Goal: Information Seeking & Learning: Learn about a topic

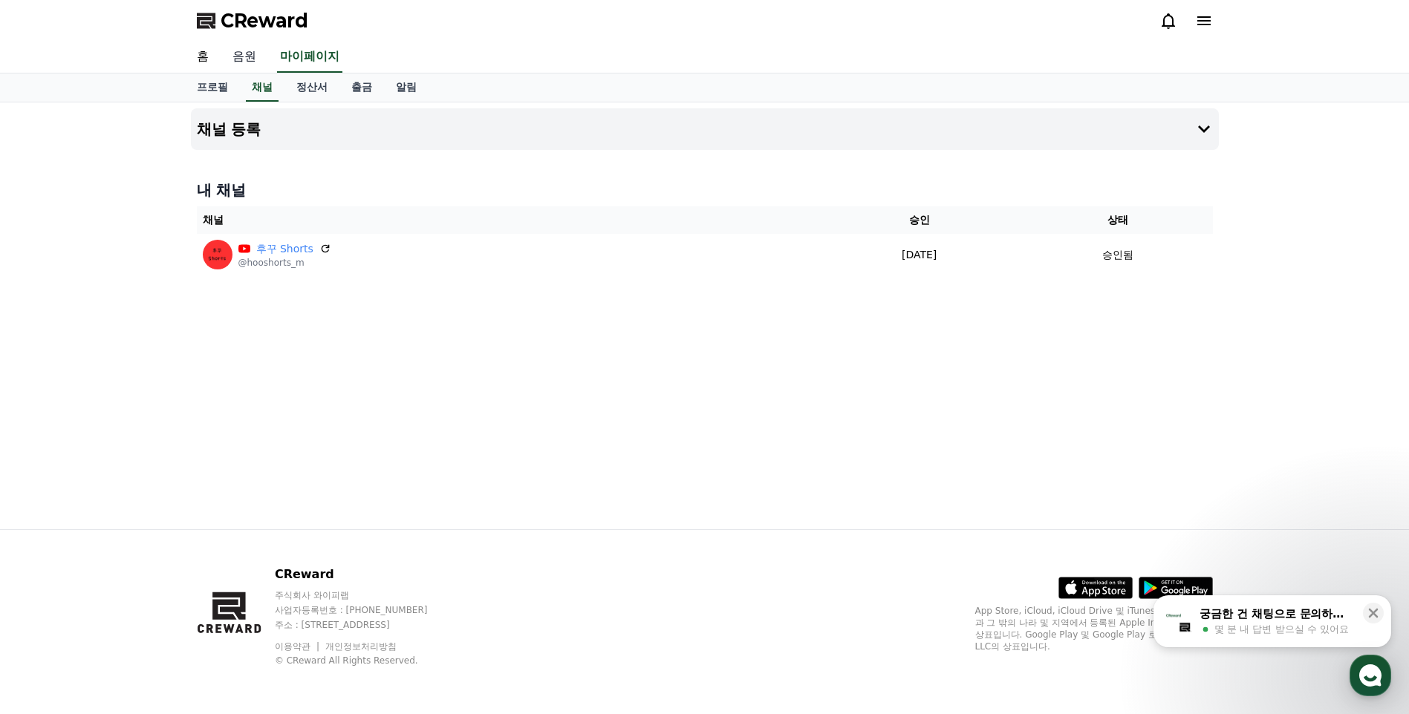
drag, startPoint x: 263, startPoint y: 56, endPoint x: 248, endPoint y: 60, distance: 15.5
click at [263, 56] on link "음원" at bounding box center [245, 57] width 48 height 31
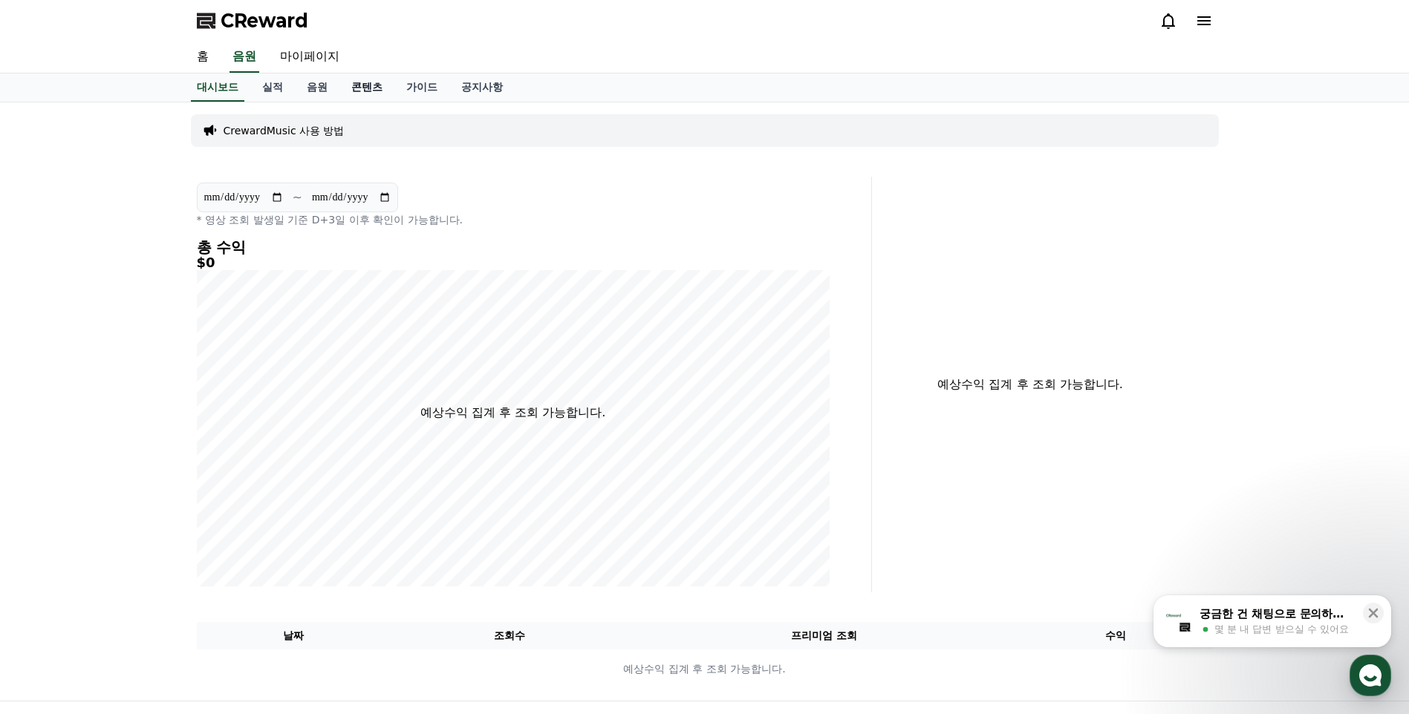
click at [362, 93] on link "콘텐츠" at bounding box center [366, 88] width 55 height 28
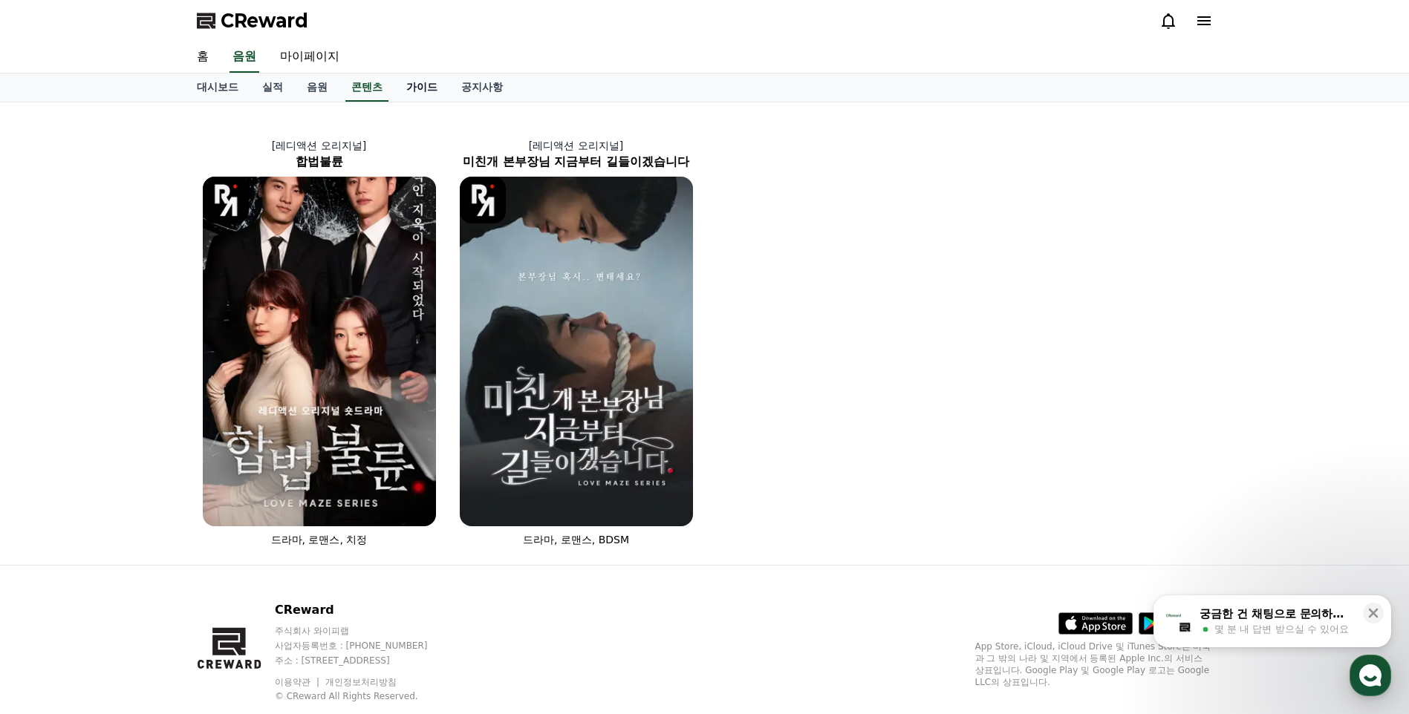
click at [426, 89] on link "가이드" at bounding box center [421, 88] width 55 height 28
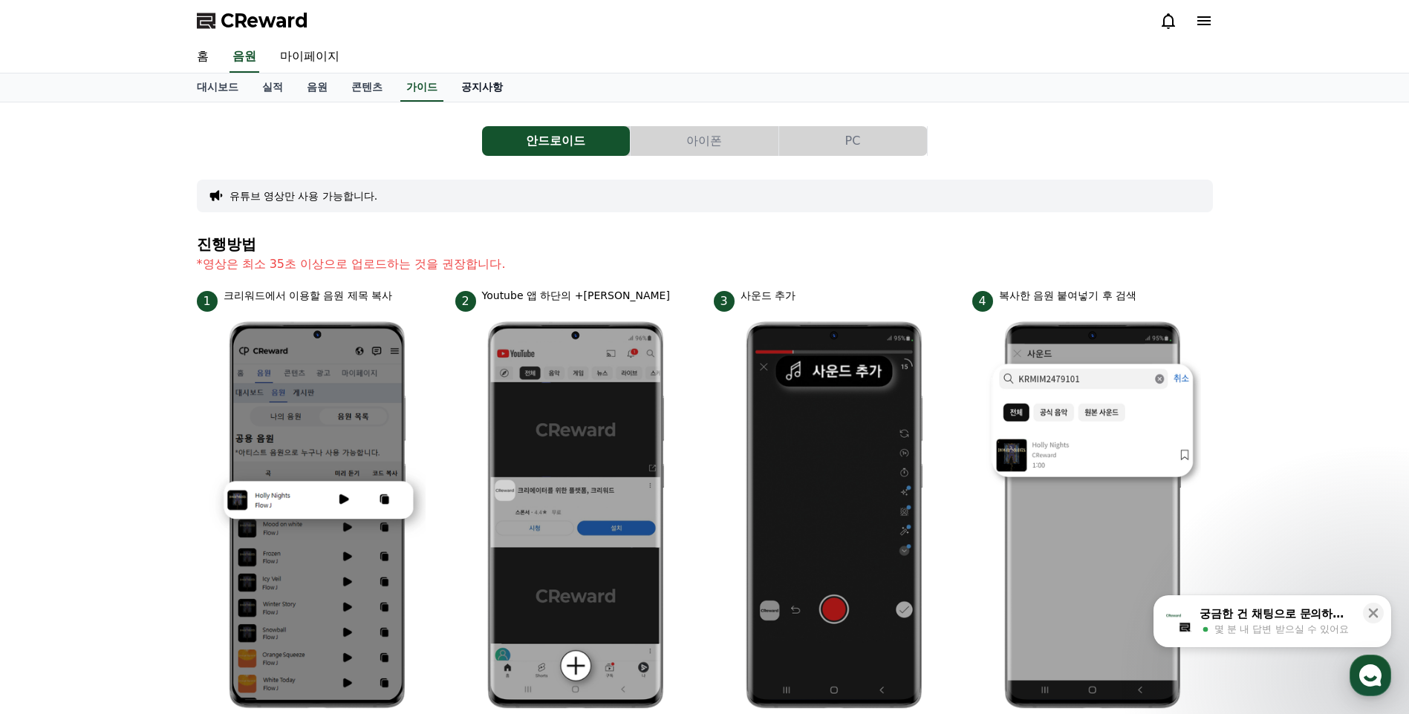
click at [474, 93] on link "공지사항" at bounding box center [481, 88] width 65 height 28
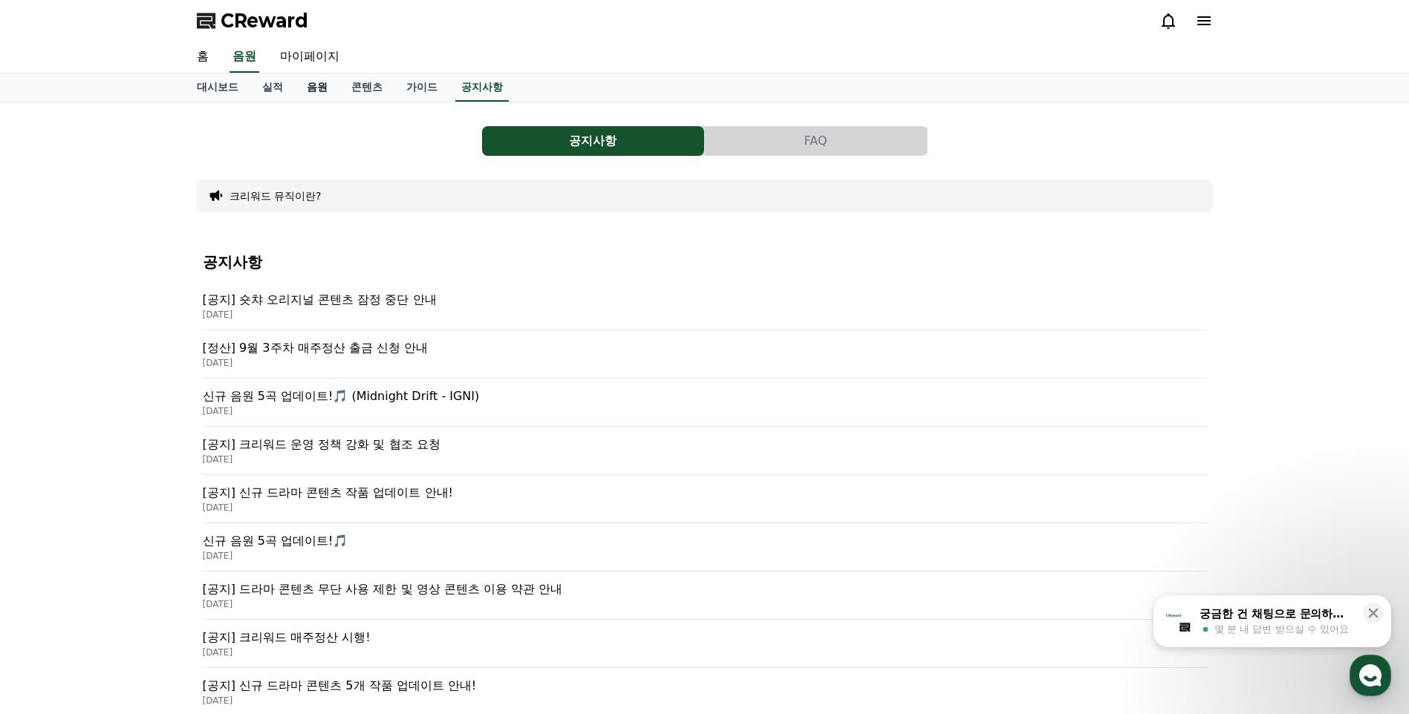
click at [307, 85] on link "음원" at bounding box center [317, 88] width 45 height 28
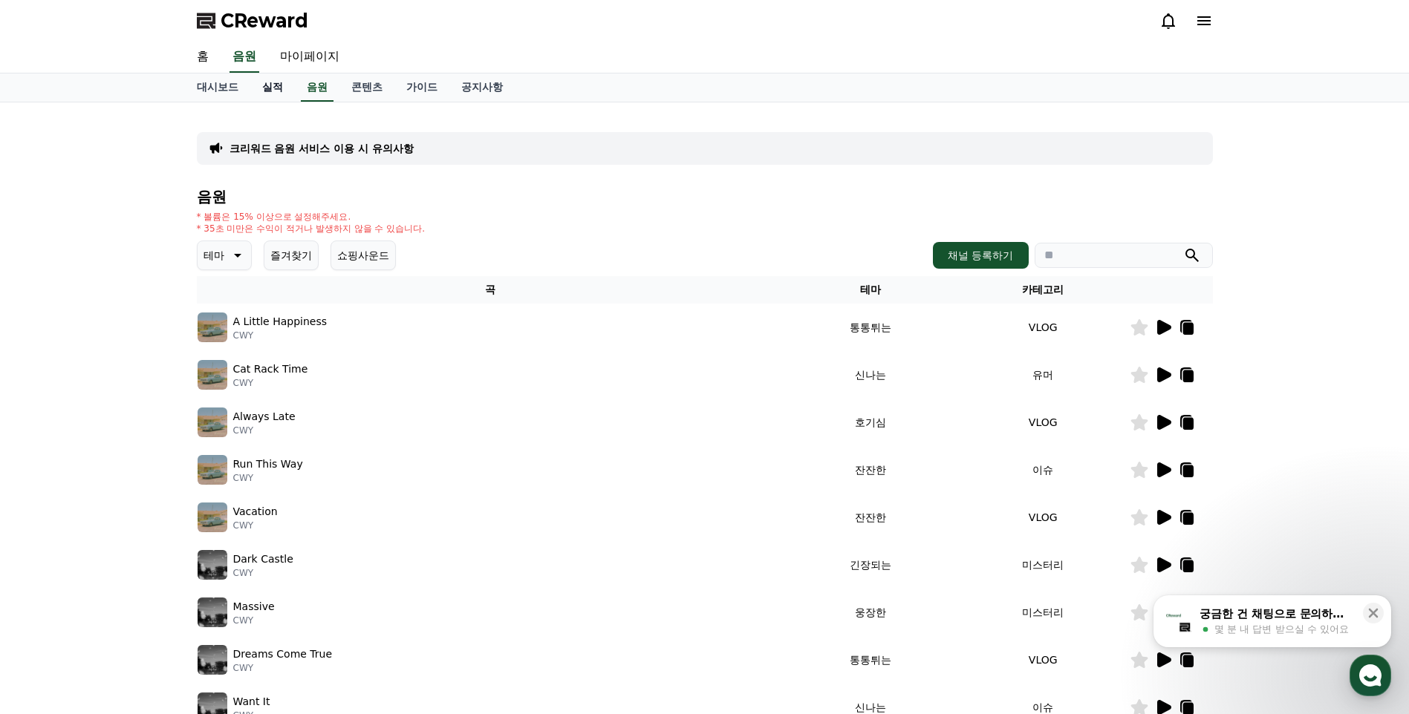
click at [270, 85] on link "실적" at bounding box center [272, 88] width 45 height 28
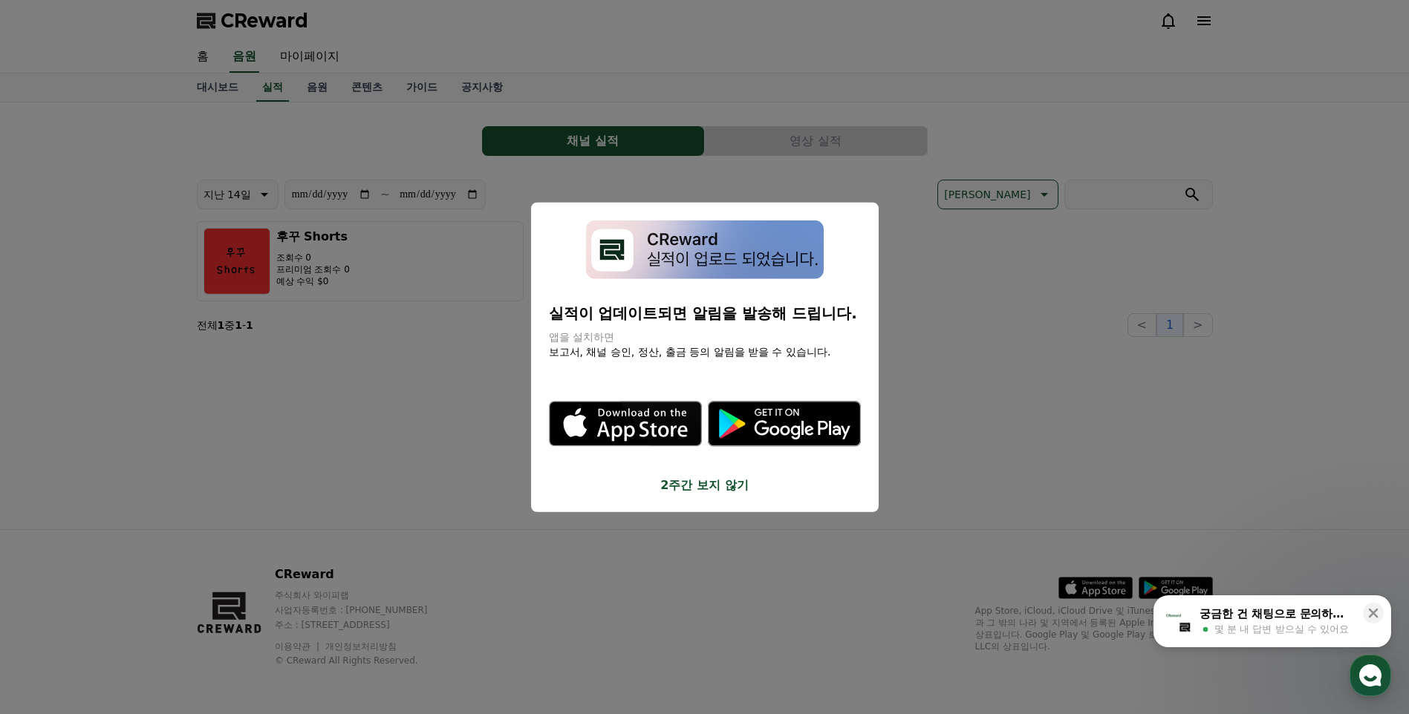
click at [314, 81] on button "close modal" at bounding box center [704, 357] width 1409 height 714
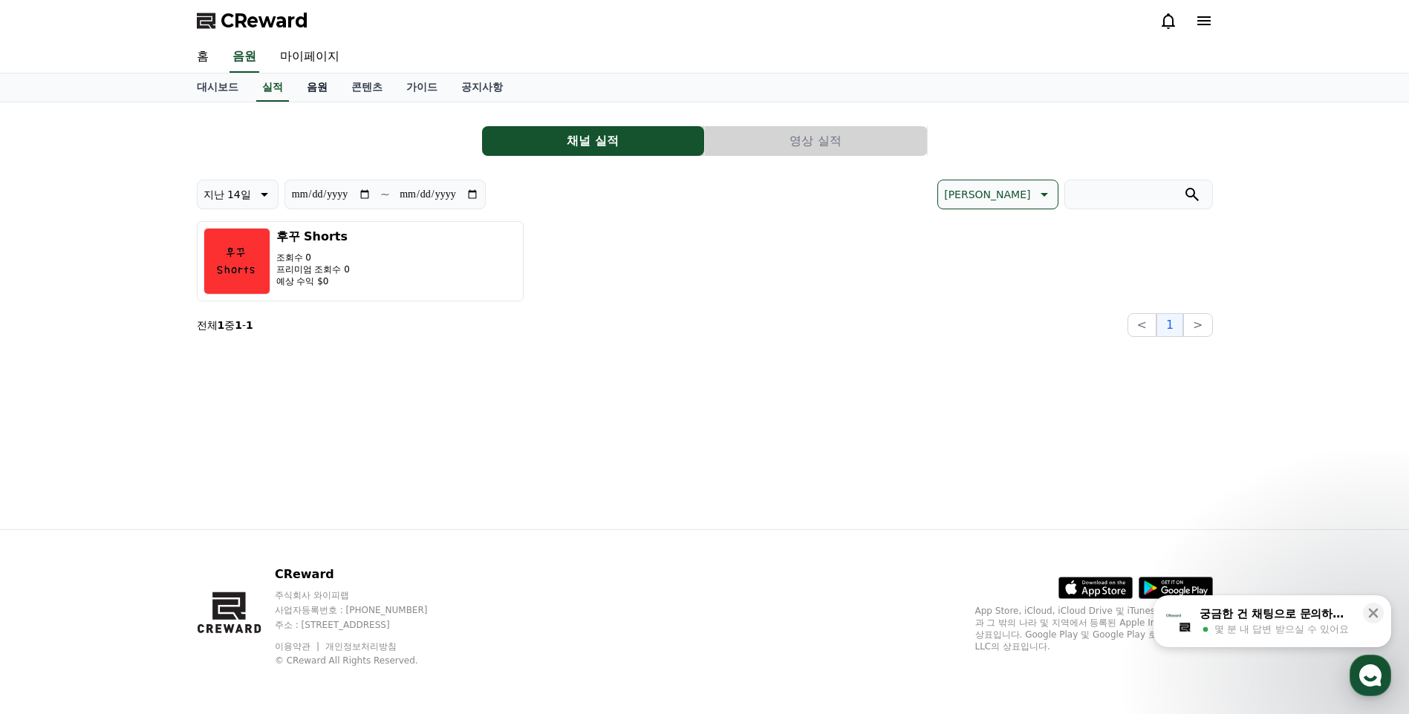
click at [321, 88] on link "음원" at bounding box center [317, 88] width 45 height 28
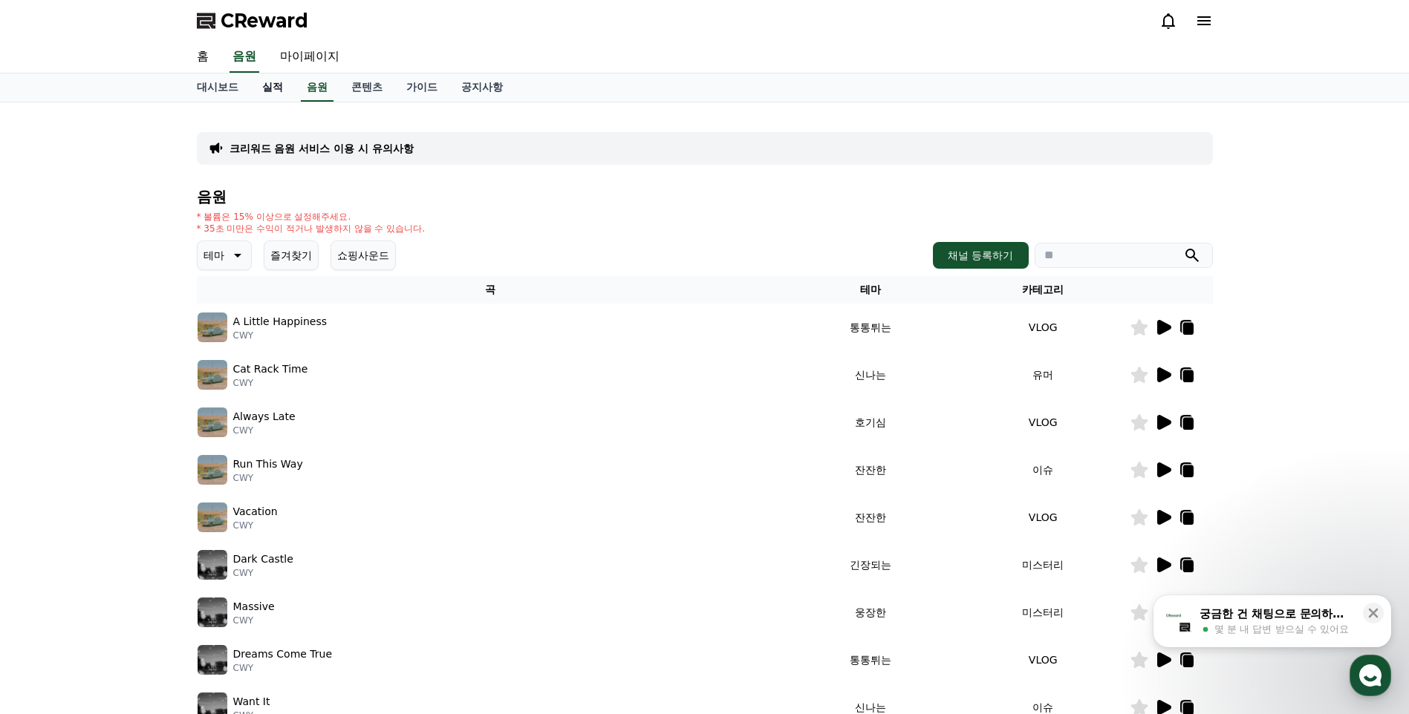
click at [287, 86] on link "실적" at bounding box center [272, 88] width 45 height 28
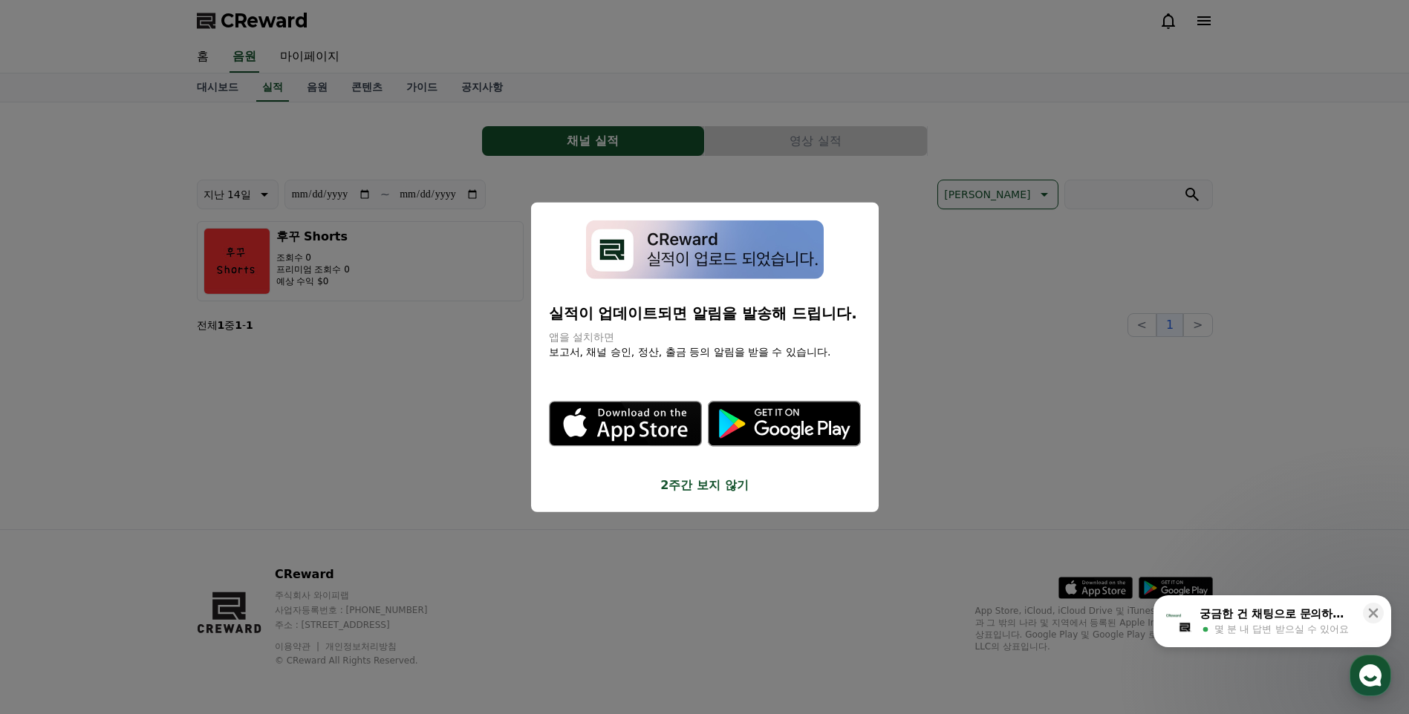
click at [979, 356] on button "close modal" at bounding box center [704, 357] width 1409 height 714
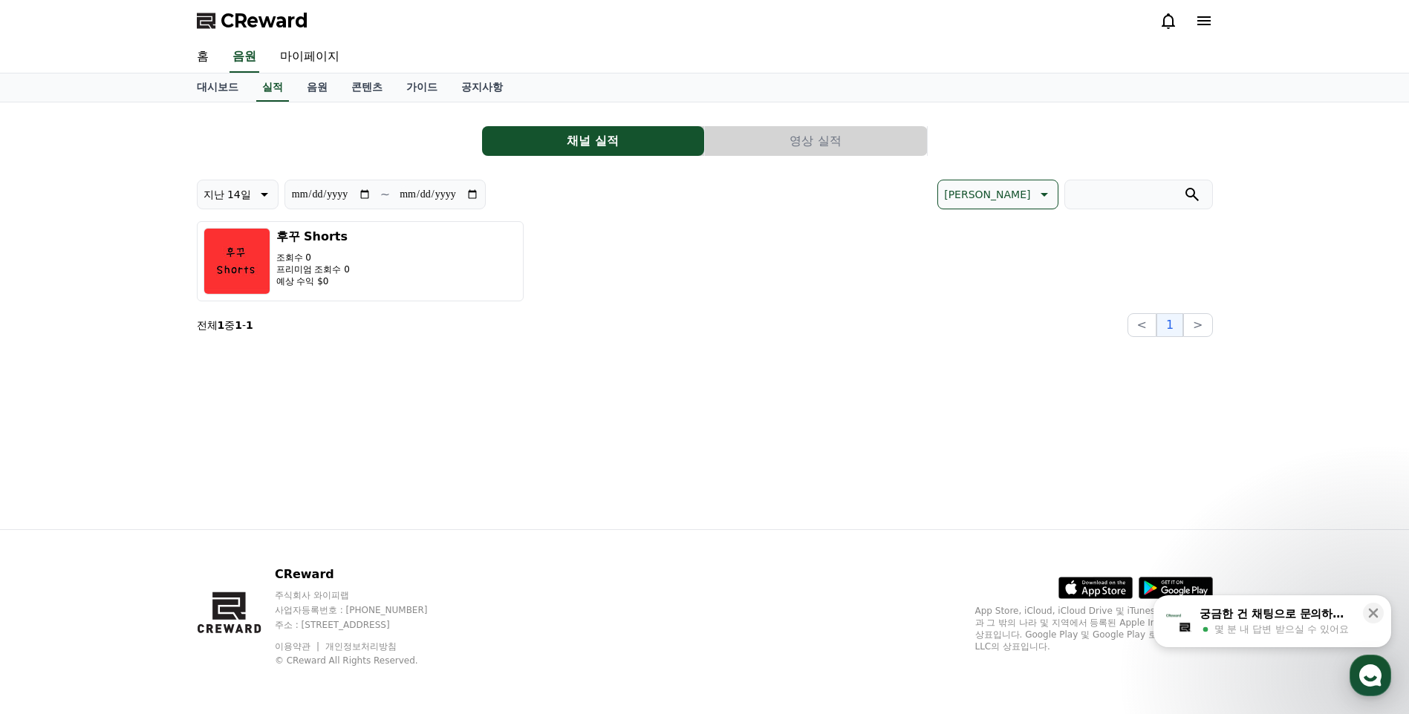
click at [830, 139] on button "영상 실적" at bounding box center [816, 141] width 222 height 30
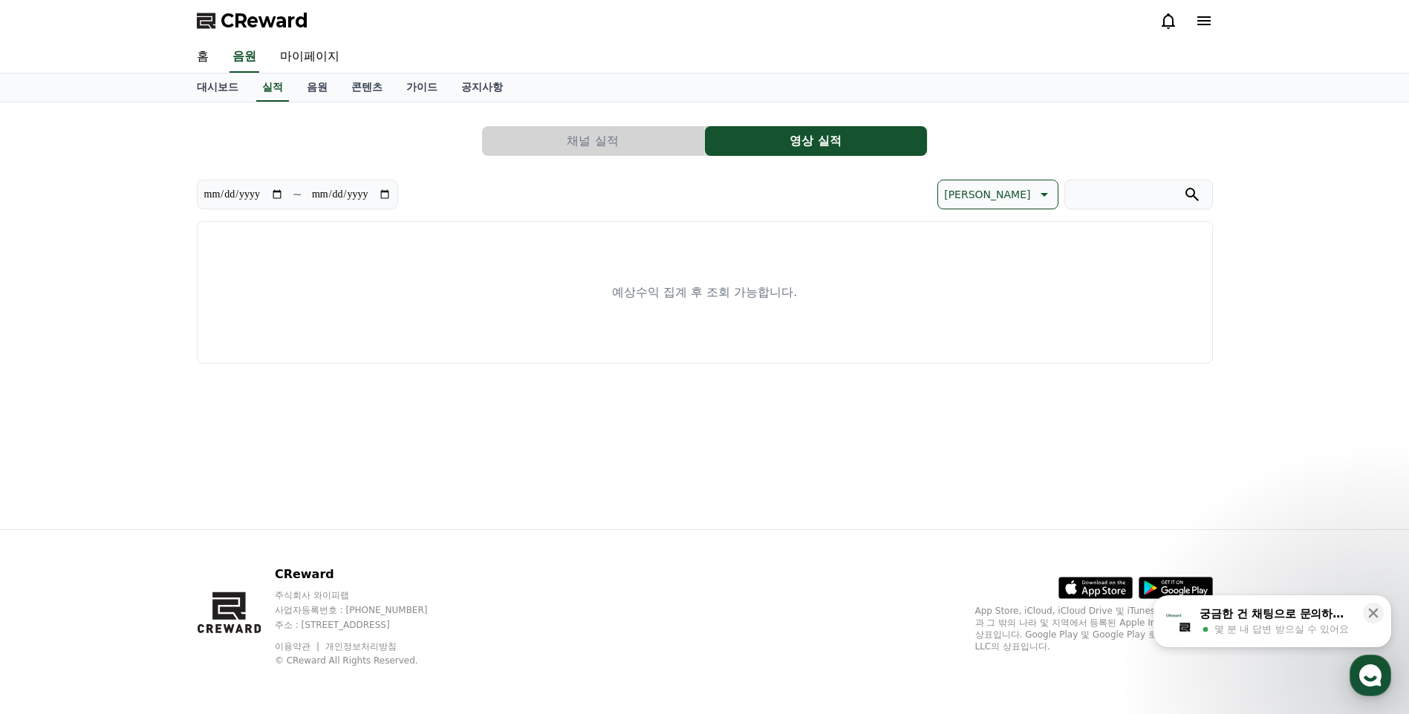
click at [599, 135] on button "채널 실적" at bounding box center [593, 141] width 222 height 30
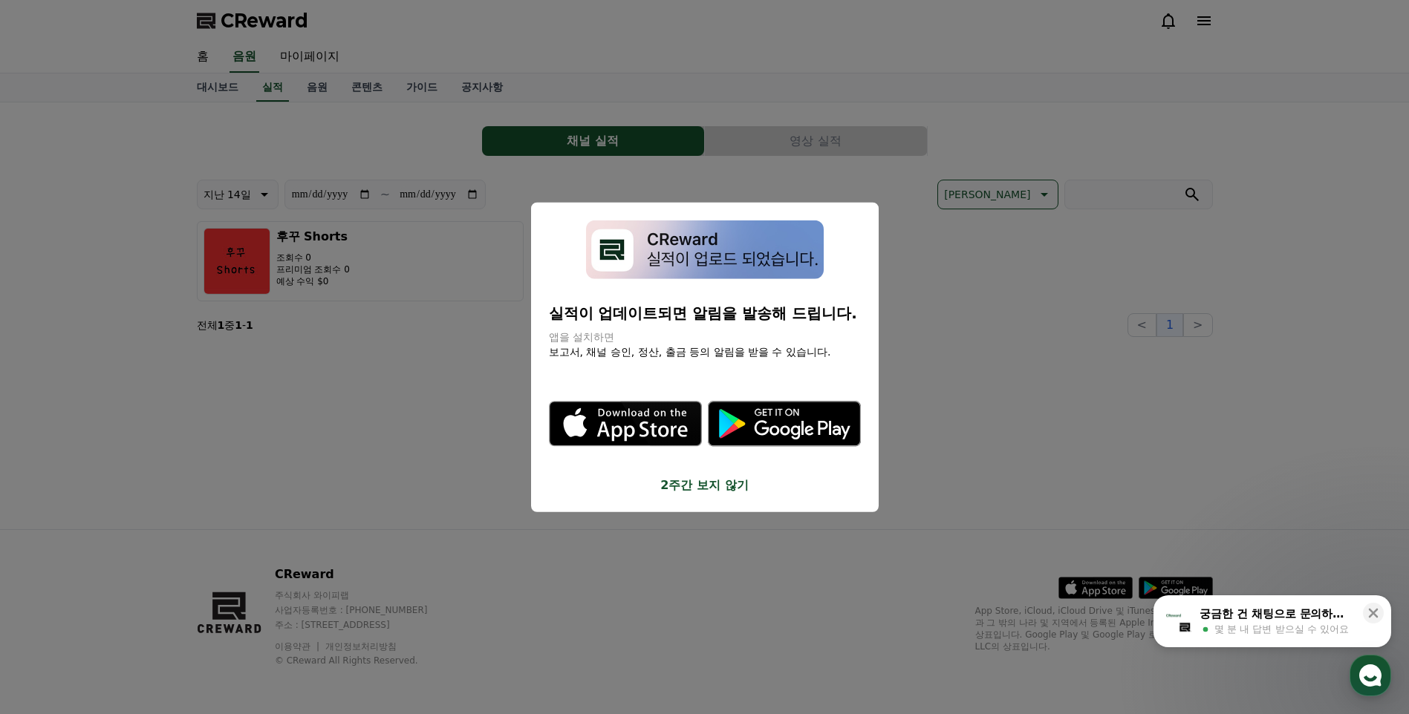
click at [1006, 410] on button "close modal" at bounding box center [704, 357] width 1409 height 714
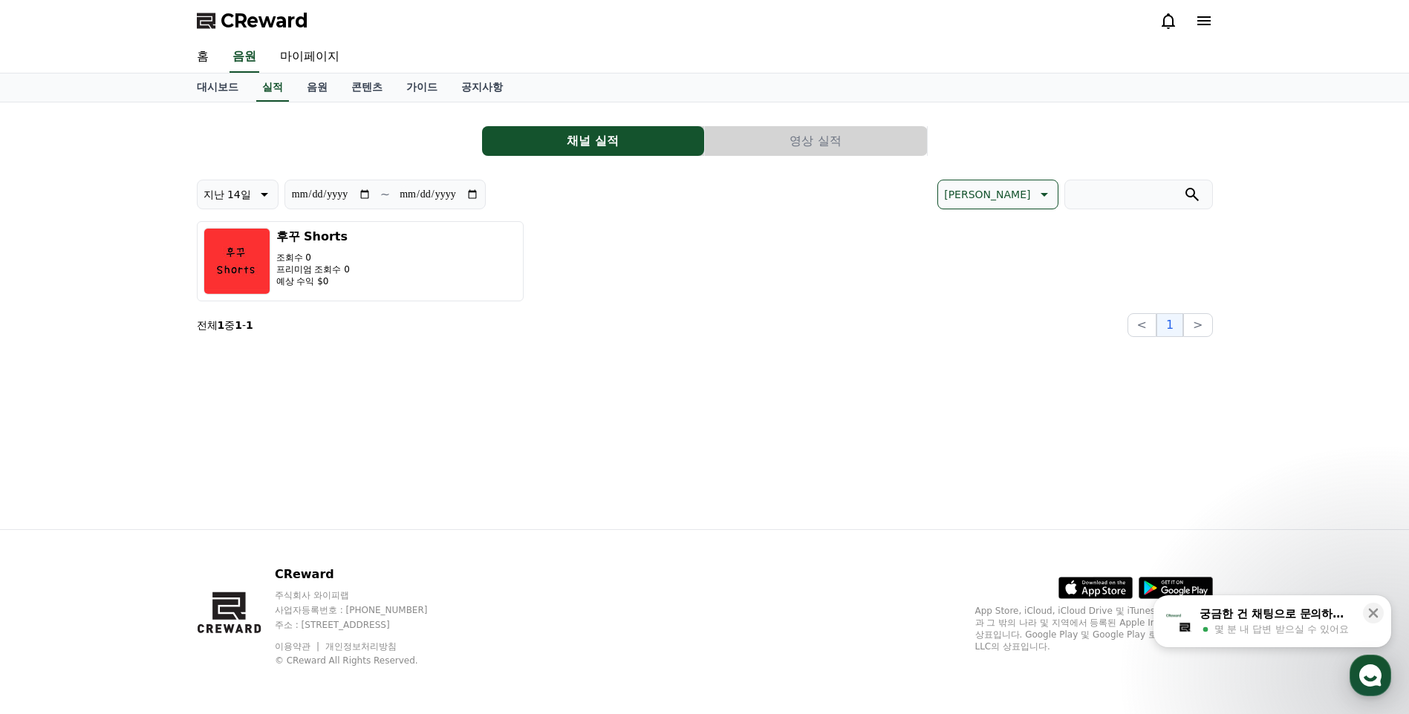
click at [769, 148] on button "영상 실적" at bounding box center [816, 141] width 222 height 30
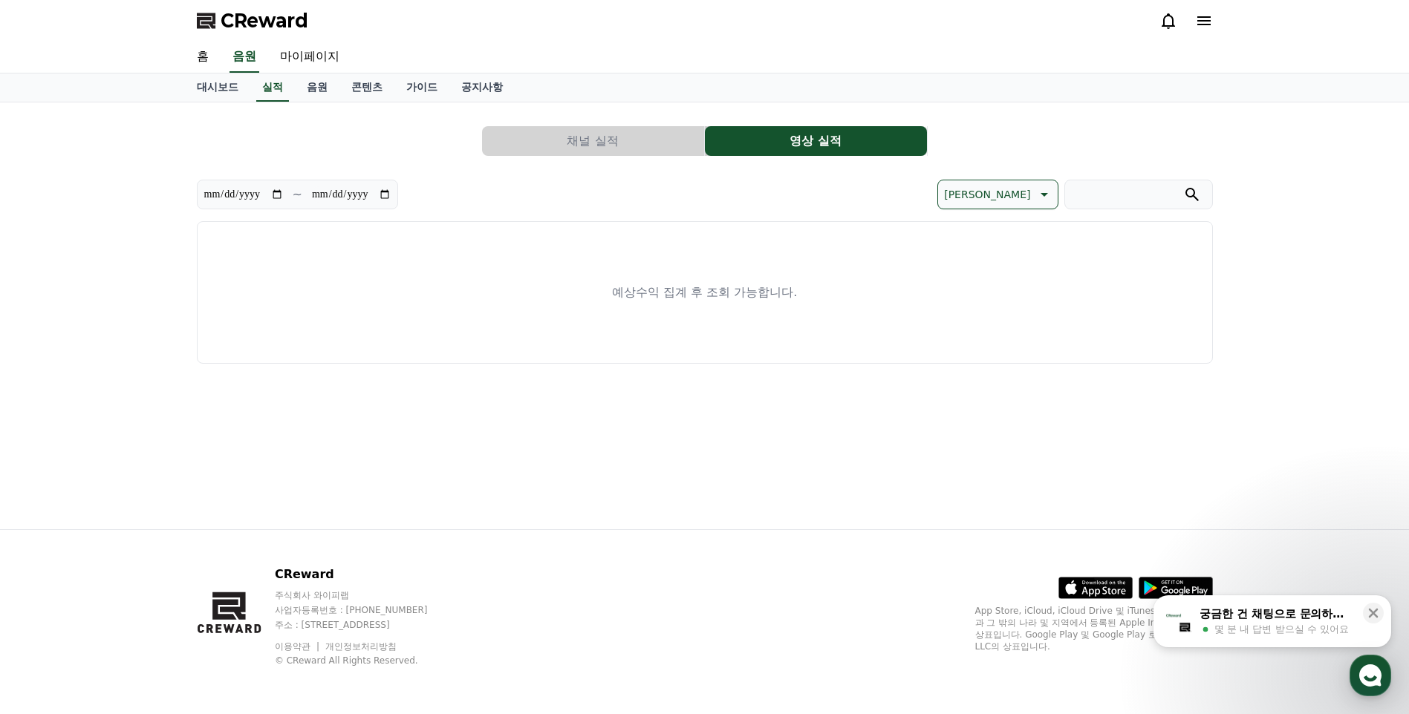
click at [682, 137] on button "채널 실적" at bounding box center [593, 141] width 222 height 30
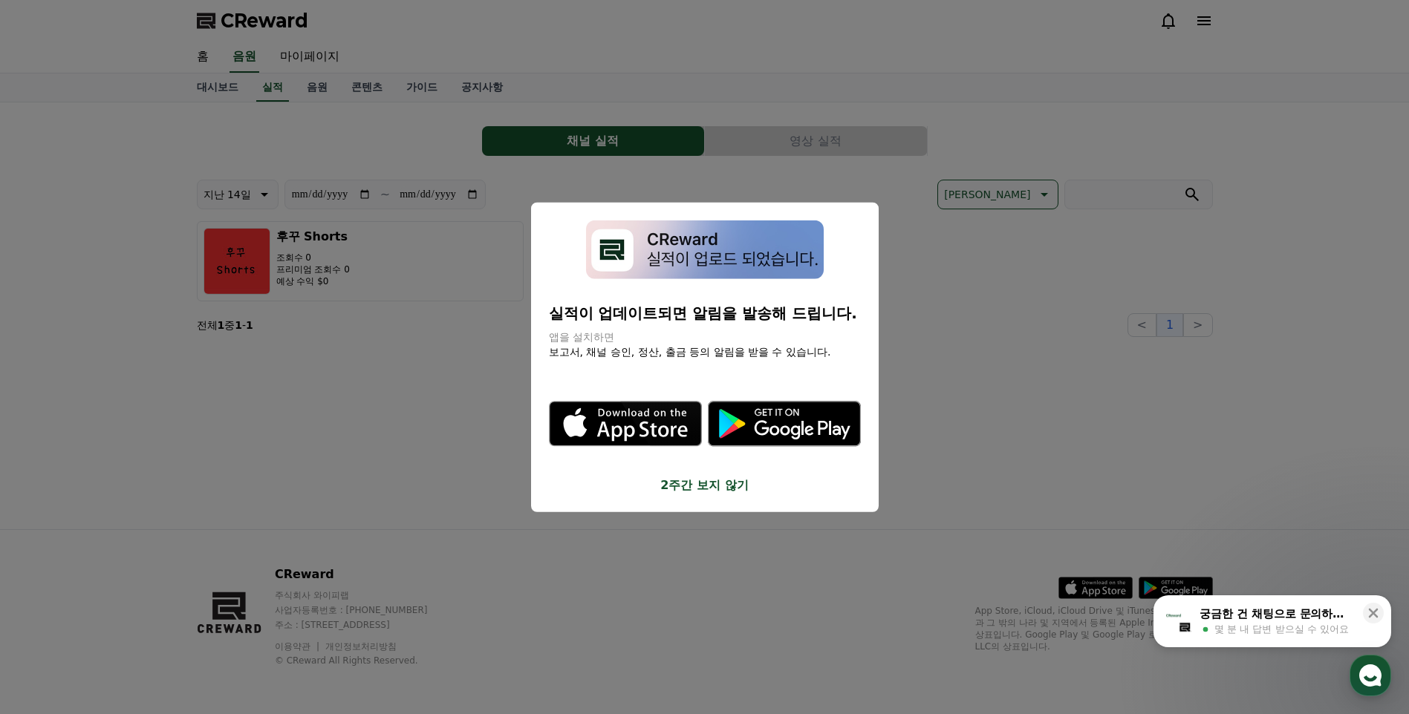
click at [693, 483] on button "2주간 보지 않기" at bounding box center [705, 485] width 312 height 18
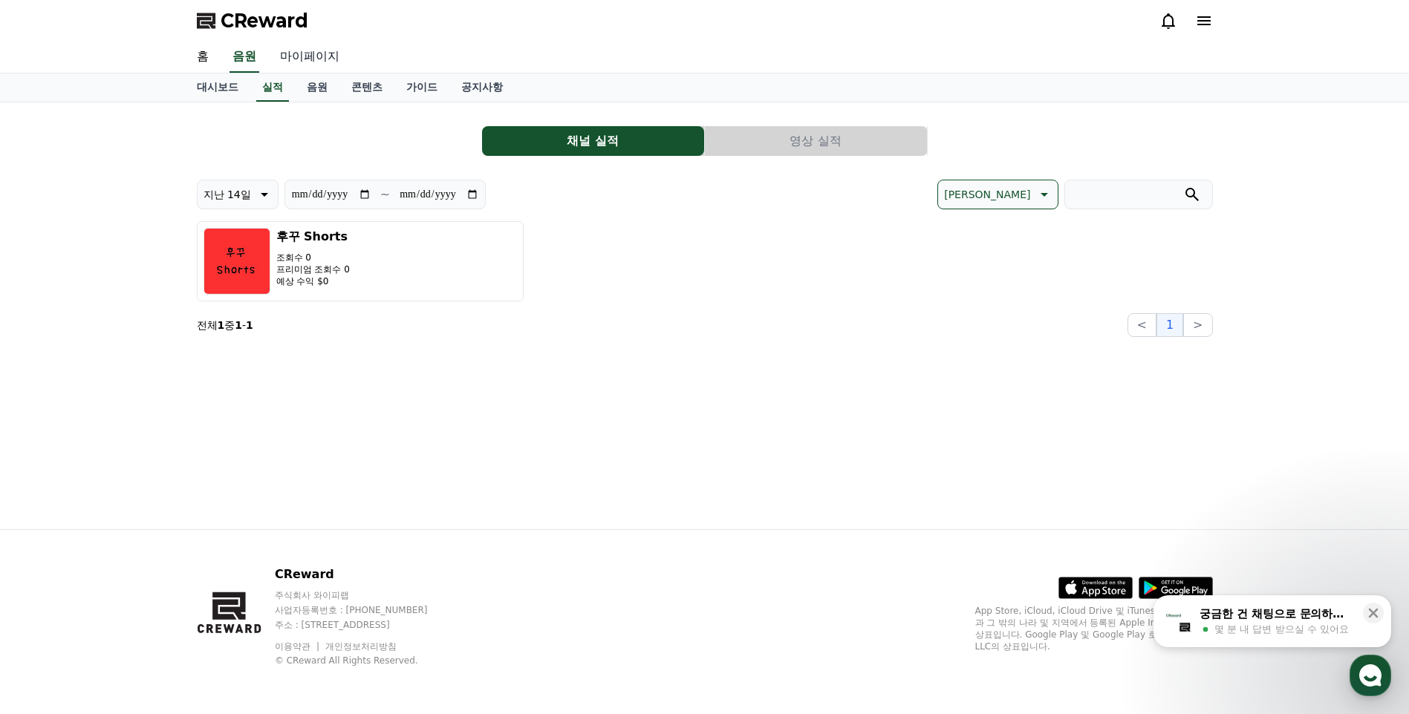
click at [314, 62] on link "마이페이지" at bounding box center [309, 57] width 83 height 31
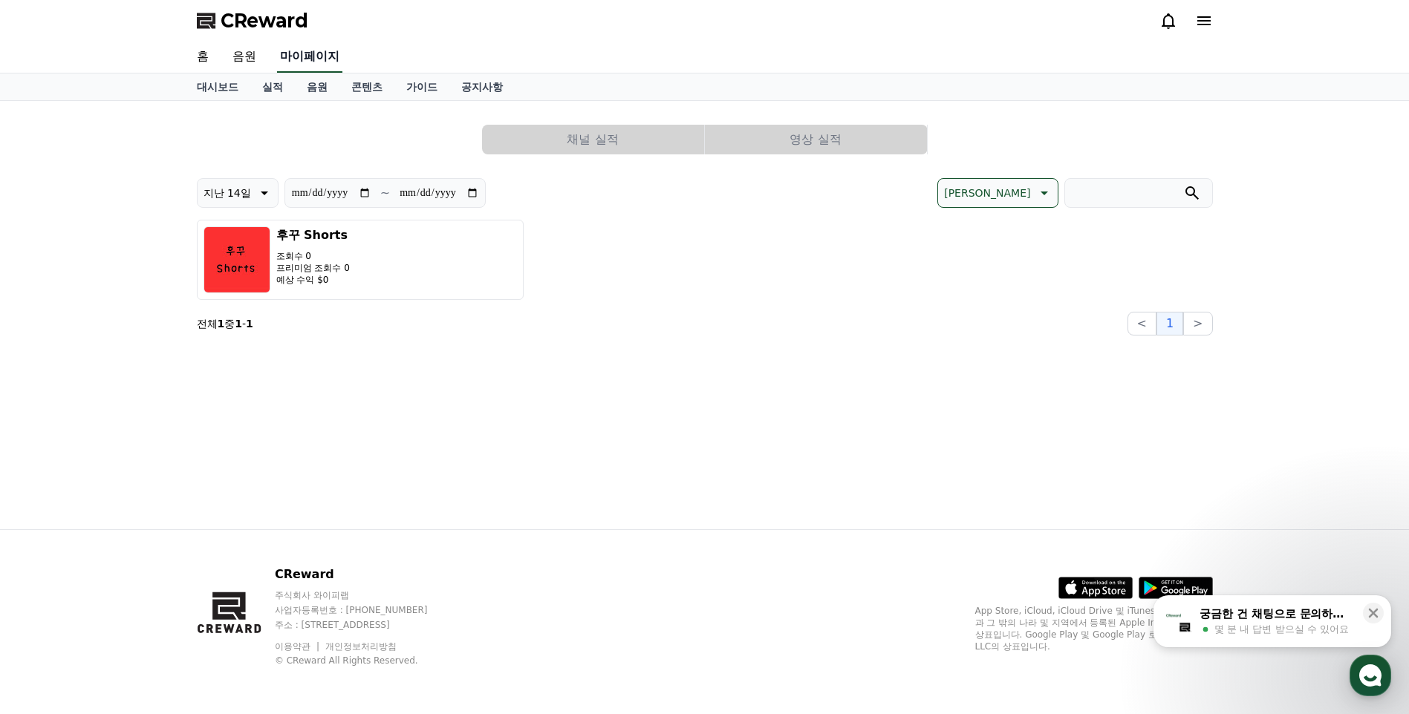
select select "**********"
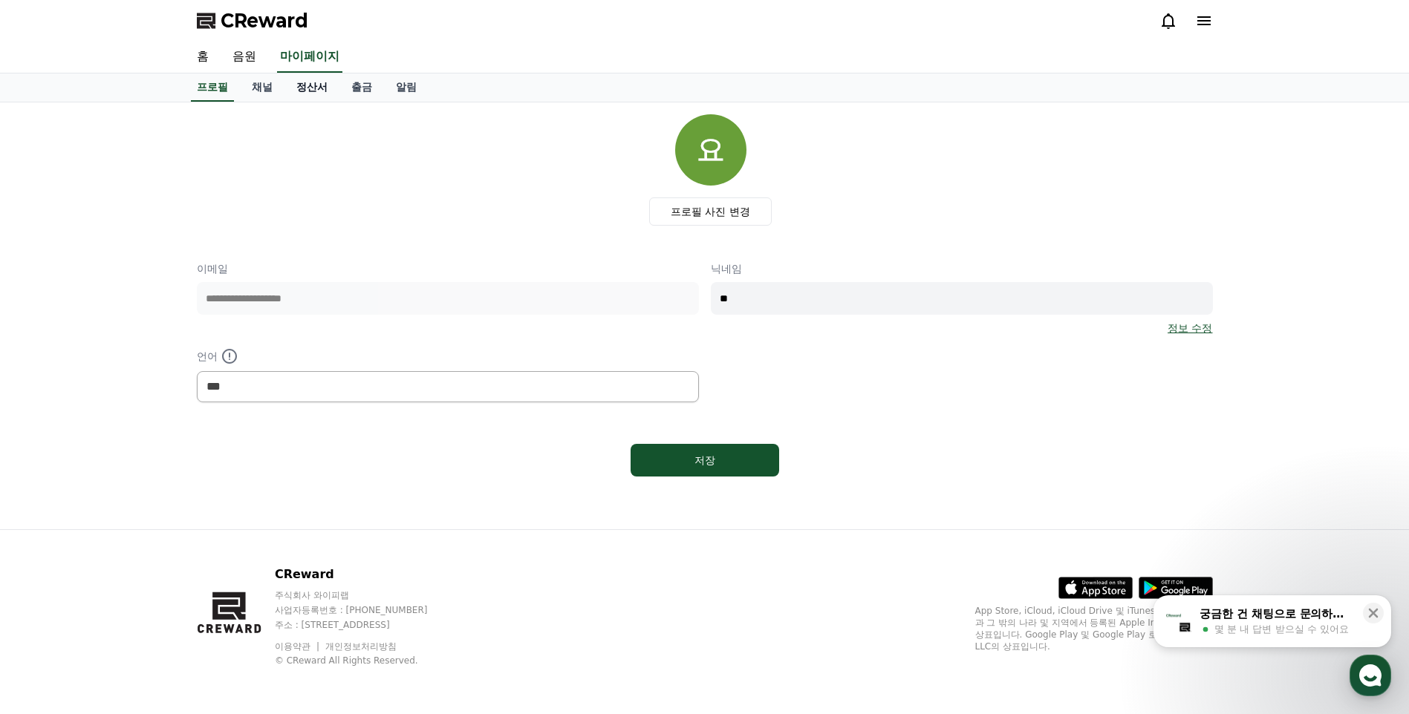
click at [301, 88] on link "정산서" at bounding box center [311, 88] width 55 height 28
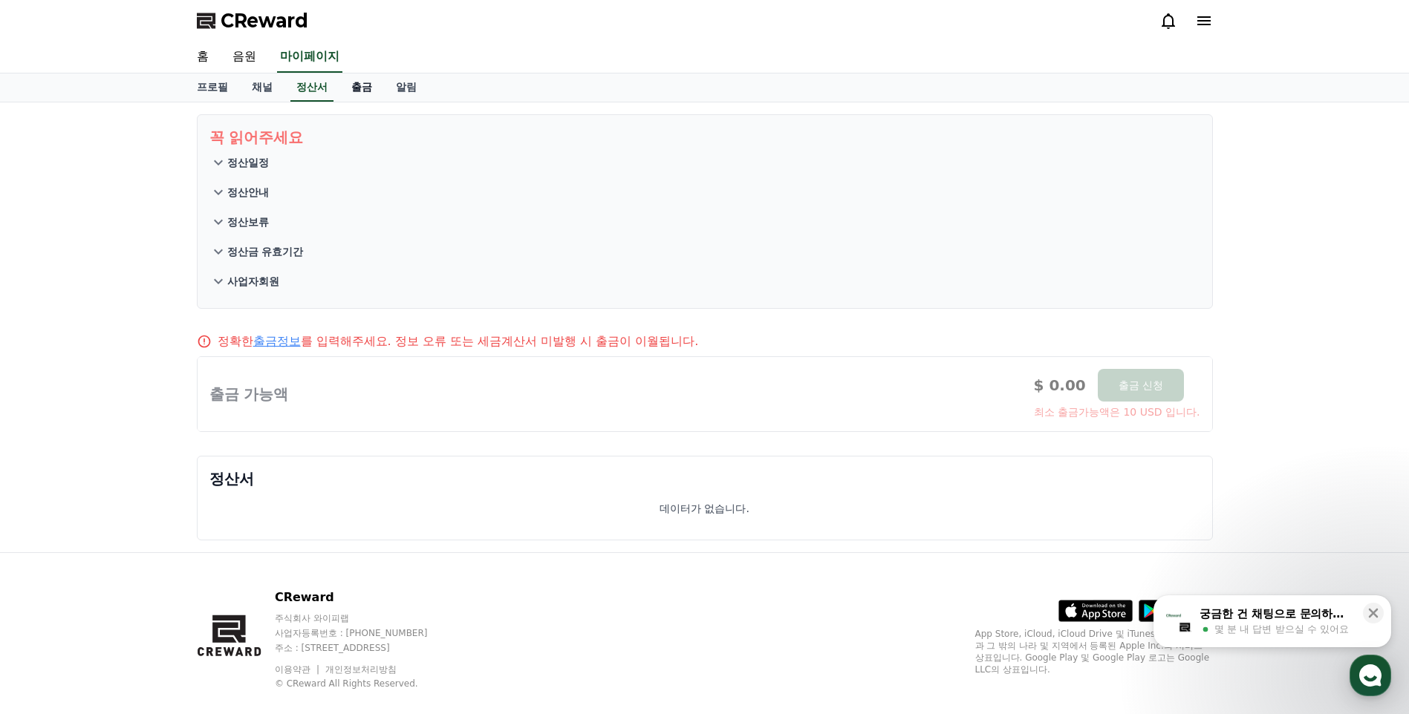
click at [354, 90] on link "출금" at bounding box center [361, 88] width 45 height 28
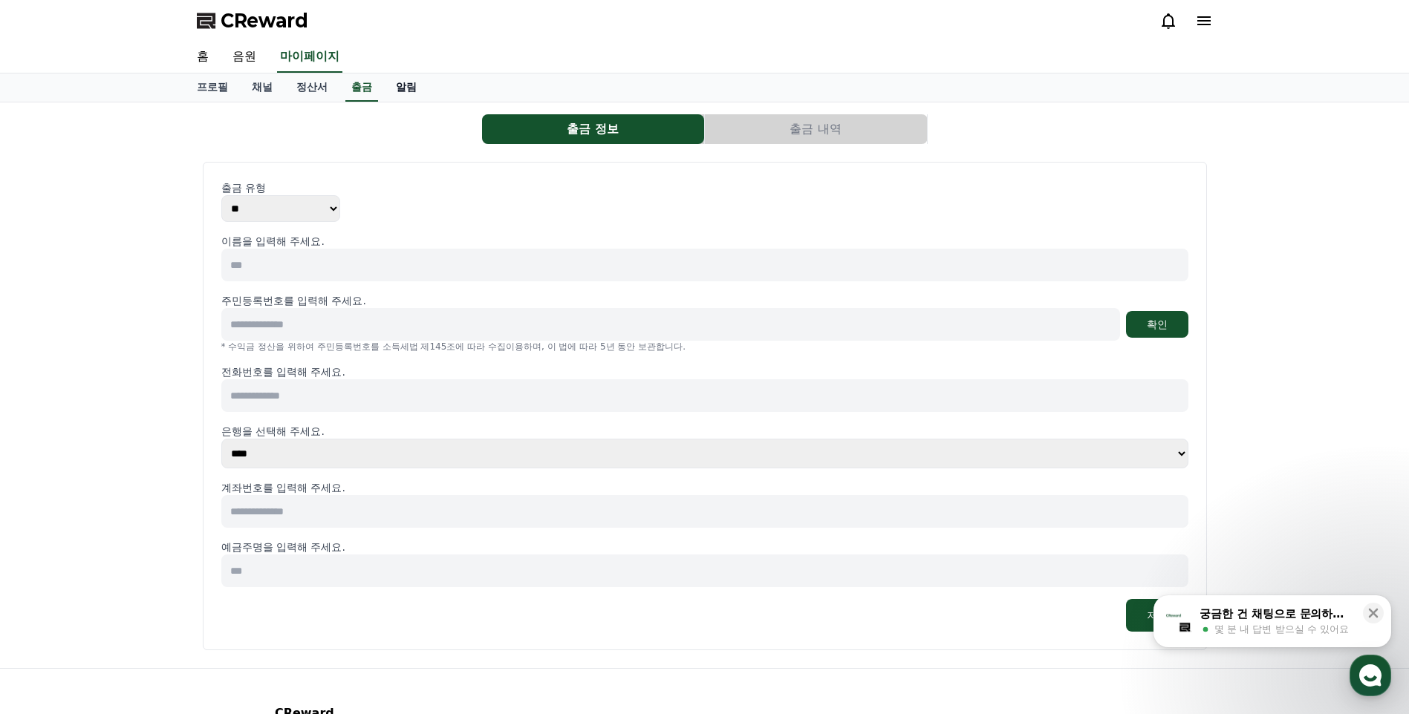
click at [417, 87] on link "알림" at bounding box center [406, 88] width 45 height 28
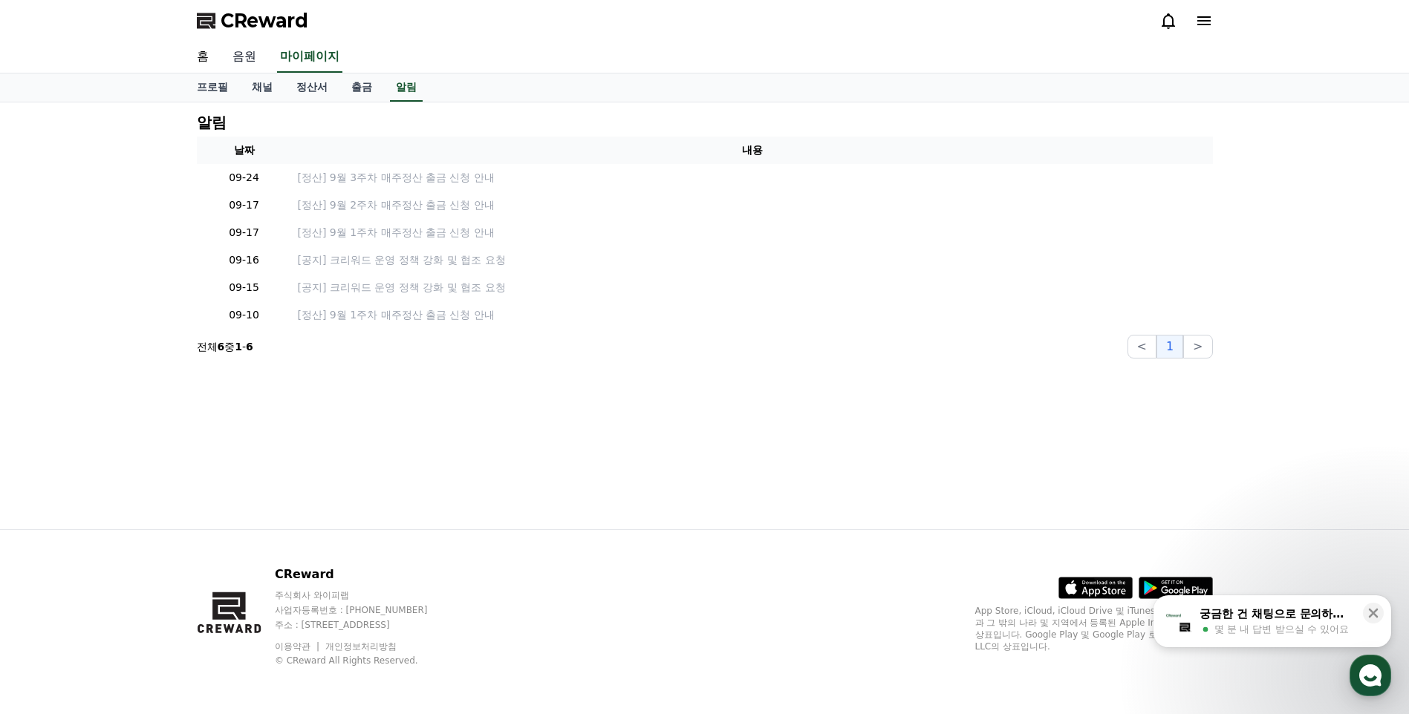
click at [242, 59] on link "음원" at bounding box center [245, 57] width 48 height 31
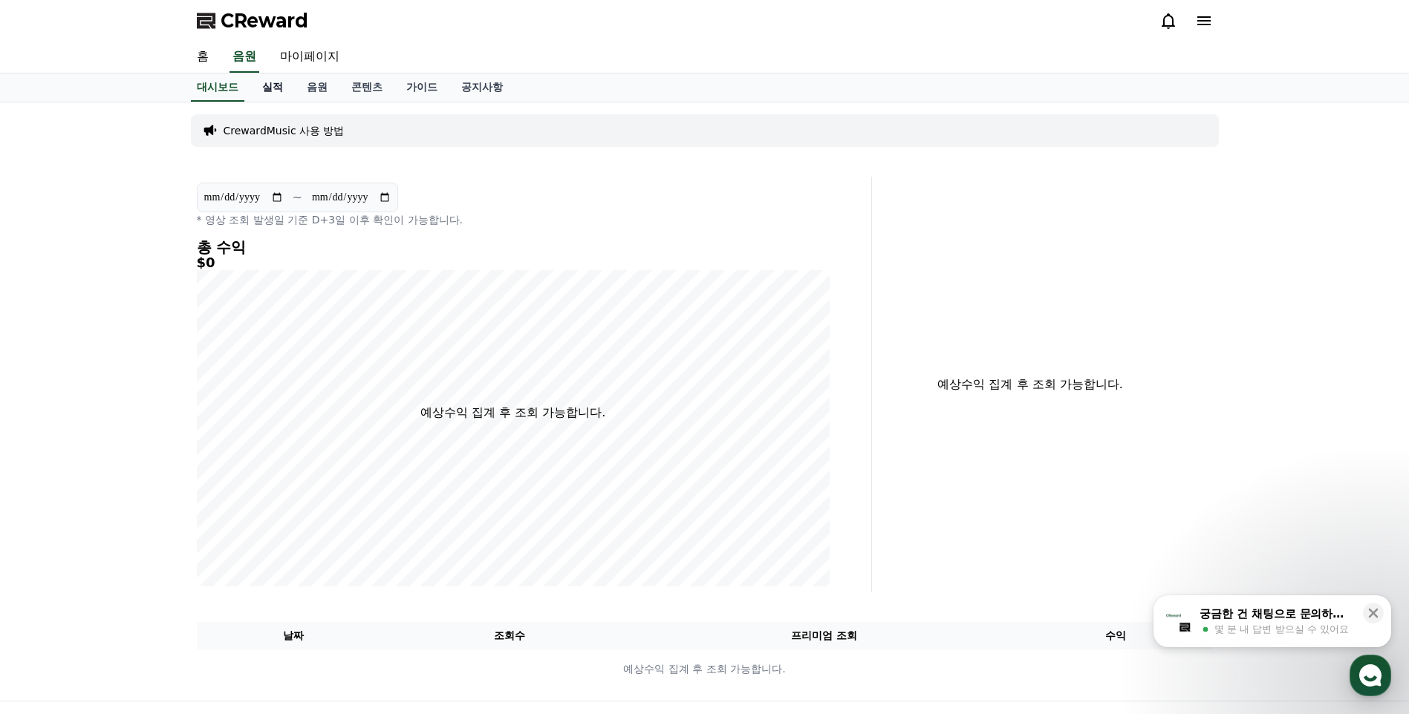
click at [269, 91] on link "실적" at bounding box center [272, 88] width 45 height 28
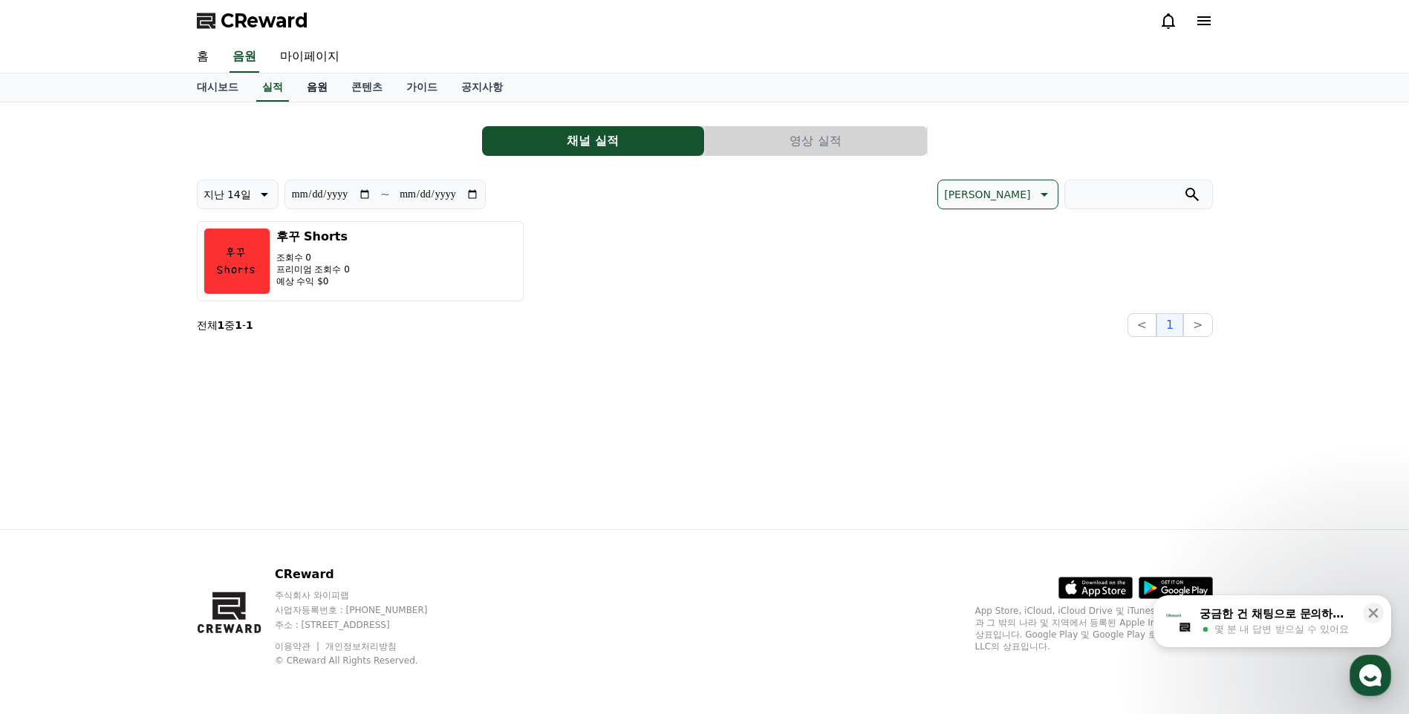
click at [321, 88] on link "음원" at bounding box center [317, 88] width 45 height 28
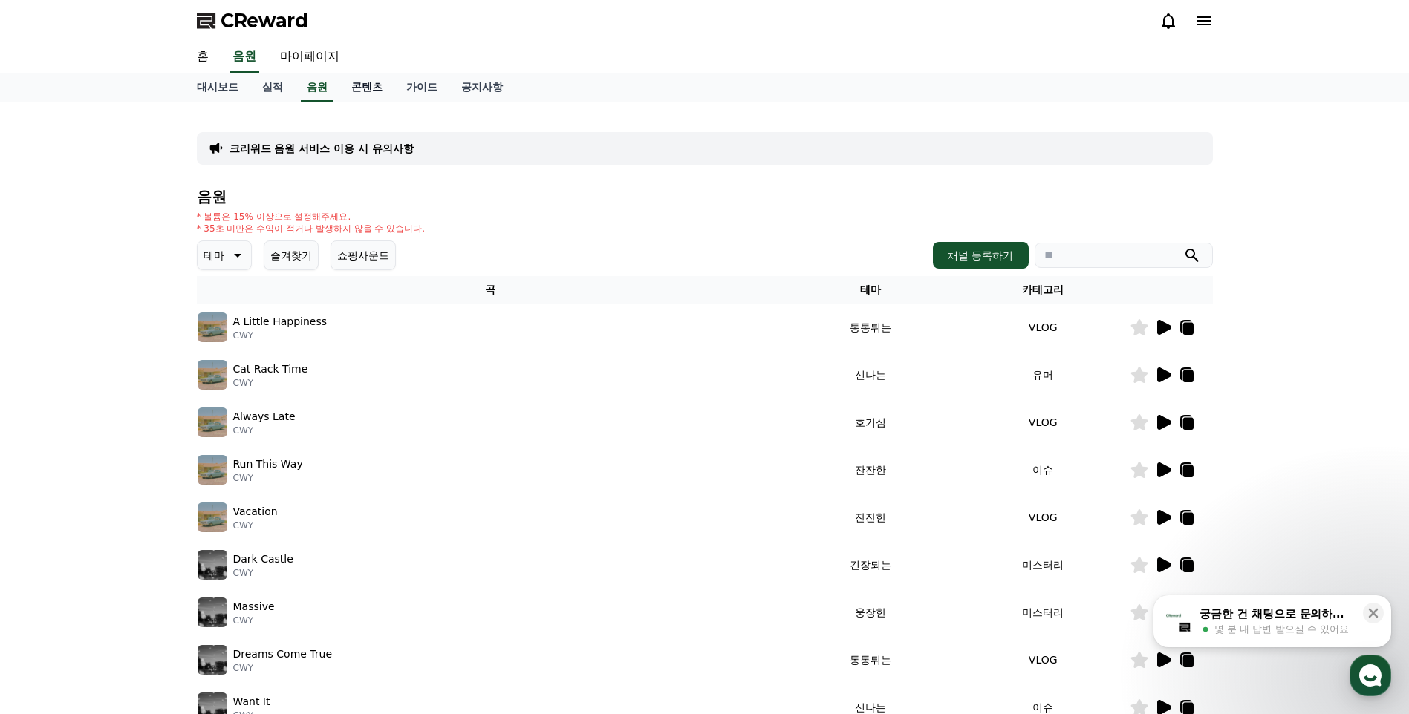
click at [368, 88] on link "콘텐츠" at bounding box center [366, 88] width 55 height 28
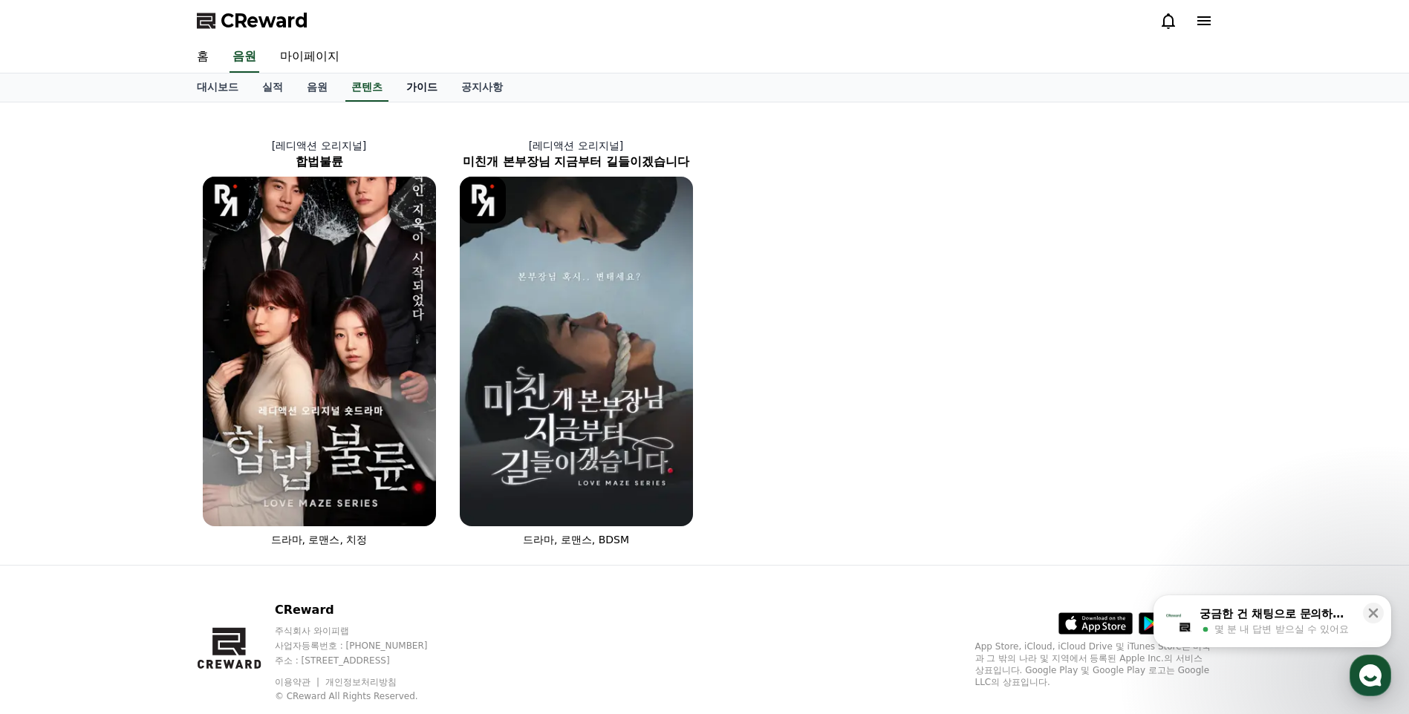
click at [408, 93] on link "가이드" at bounding box center [421, 88] width 55 height 28
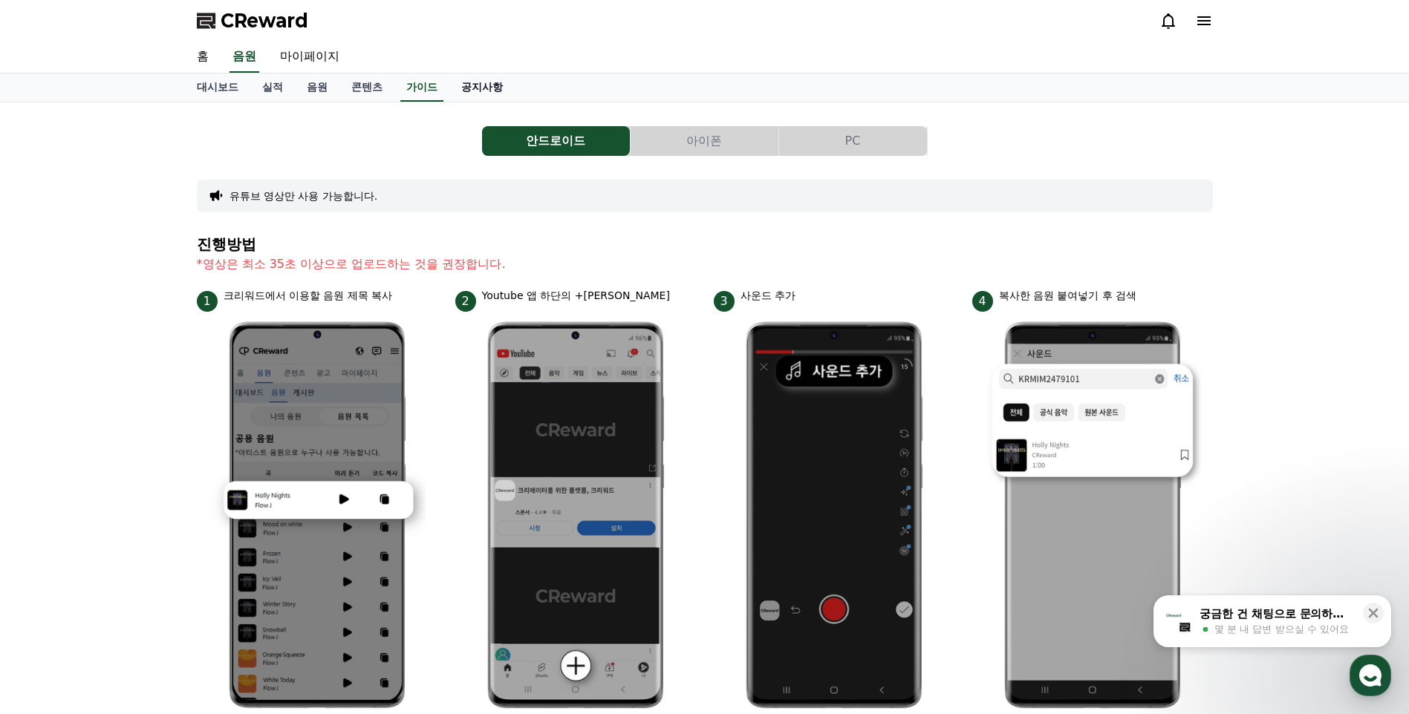
click at [487, 84] on link "공지사항" at bounding box center [481, 88] width 65 height 28
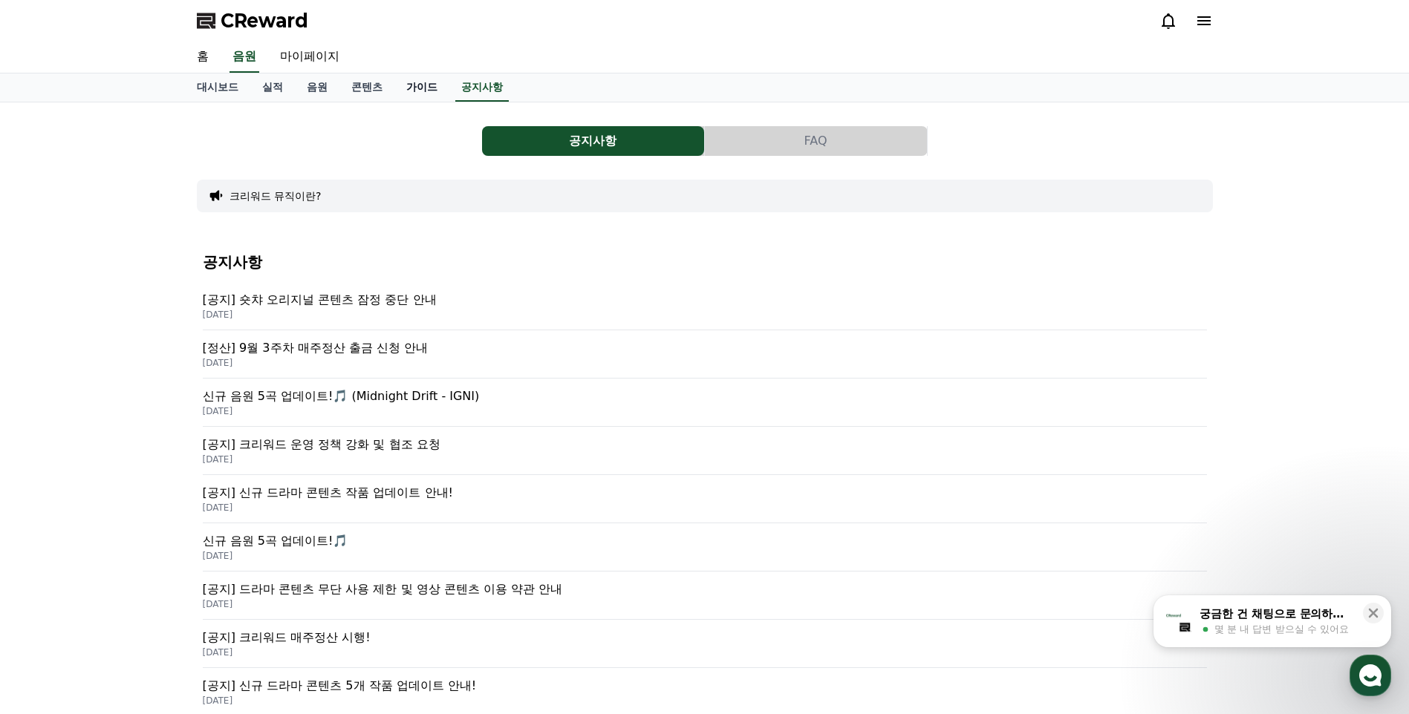
click at [412, 88] on link "가이드" at bounding box center [421, 88] width 55 height 28
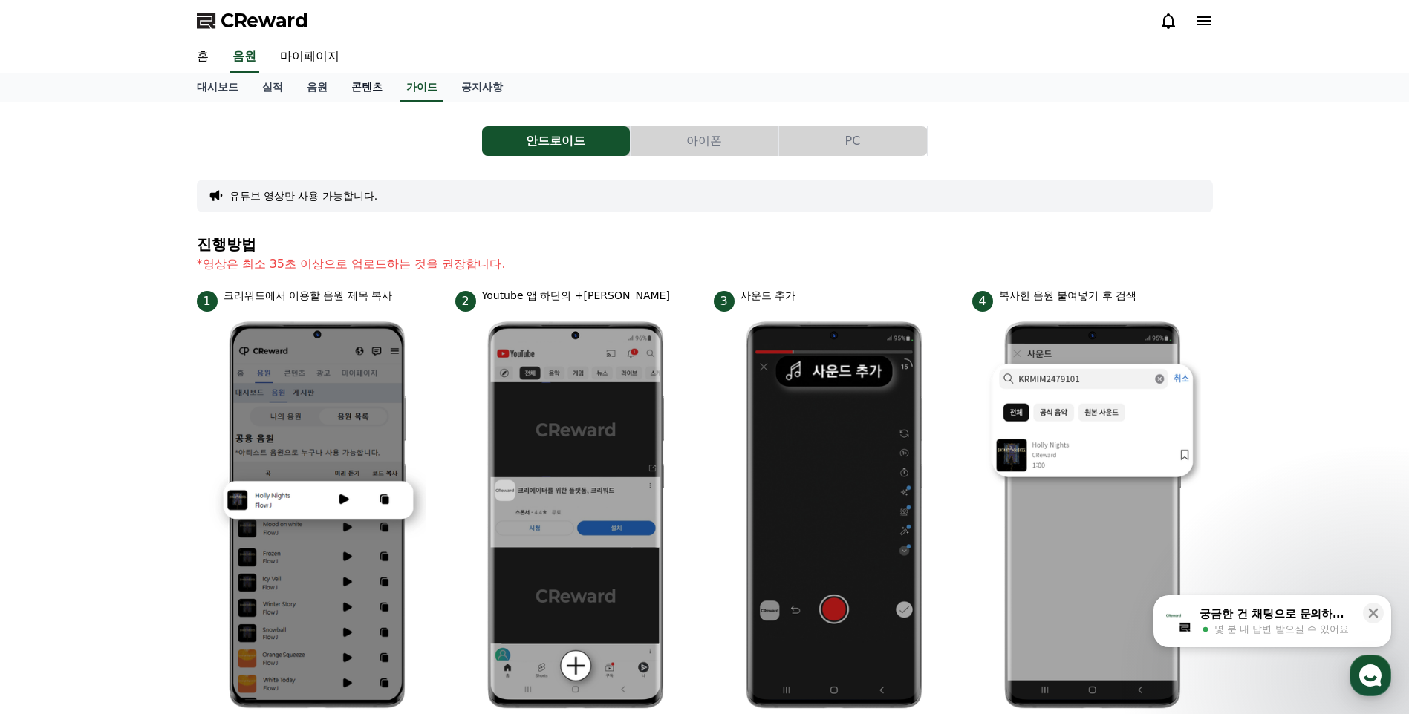
click at [351, 85] on link "콘텐츠" at bounding box center [366, 88] width 55 height 28
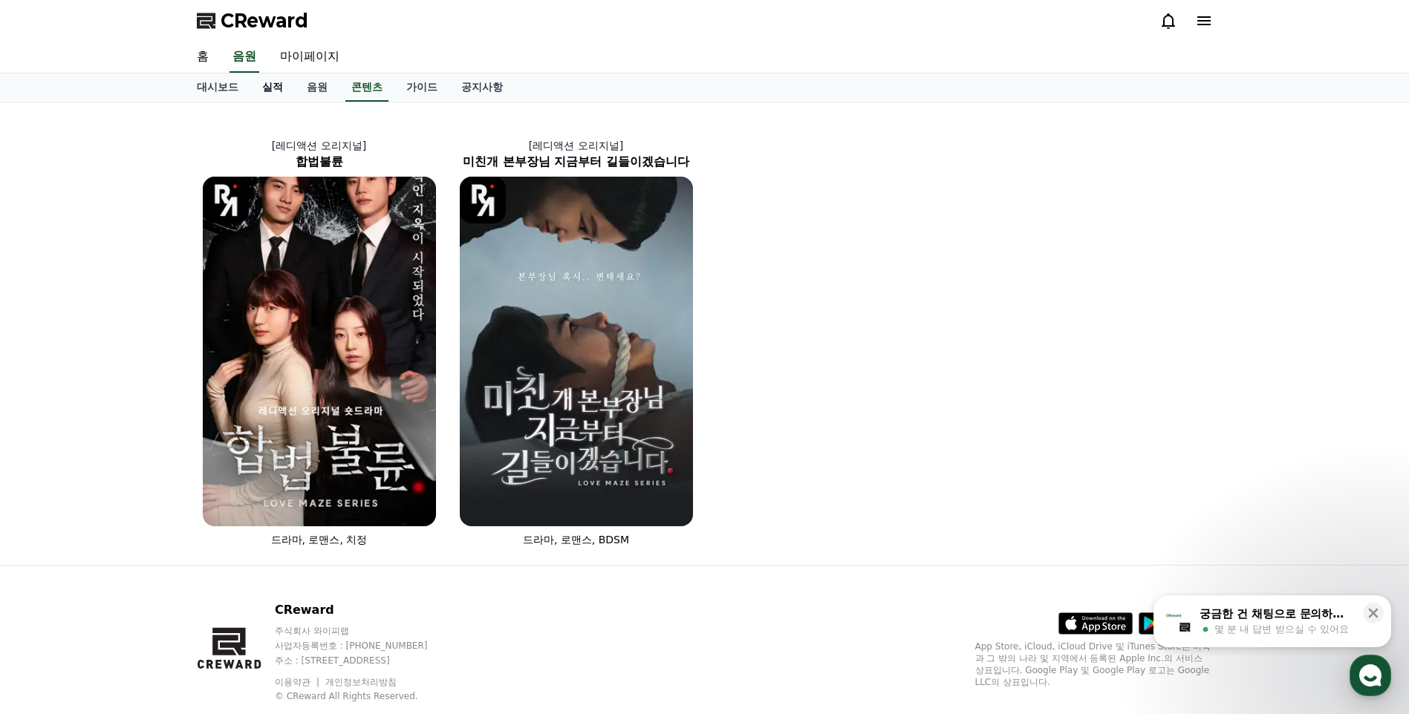
click at [284, 87] on link "실적" at bounding box center [272, 88] width 45 height 28
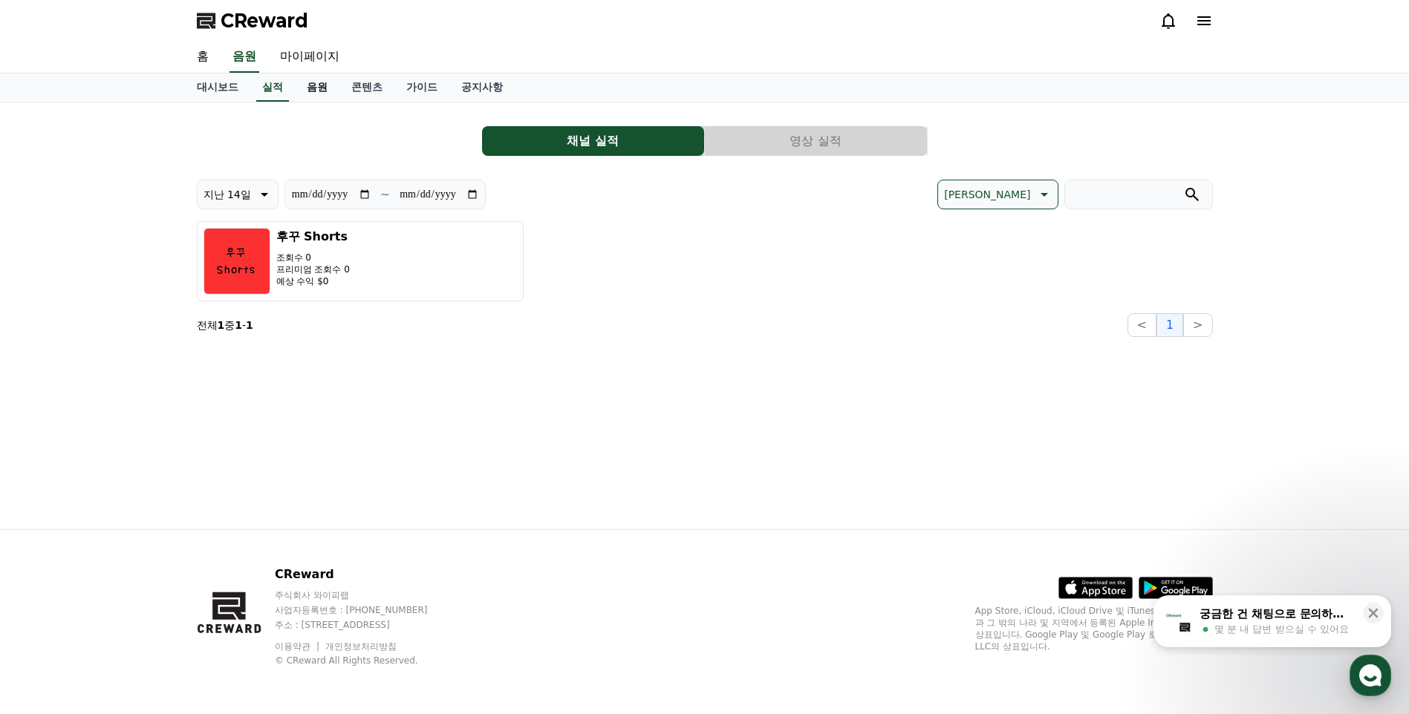
click at [327, 85] on link "음원" at bounding box center [317, 88] width 45 height 28
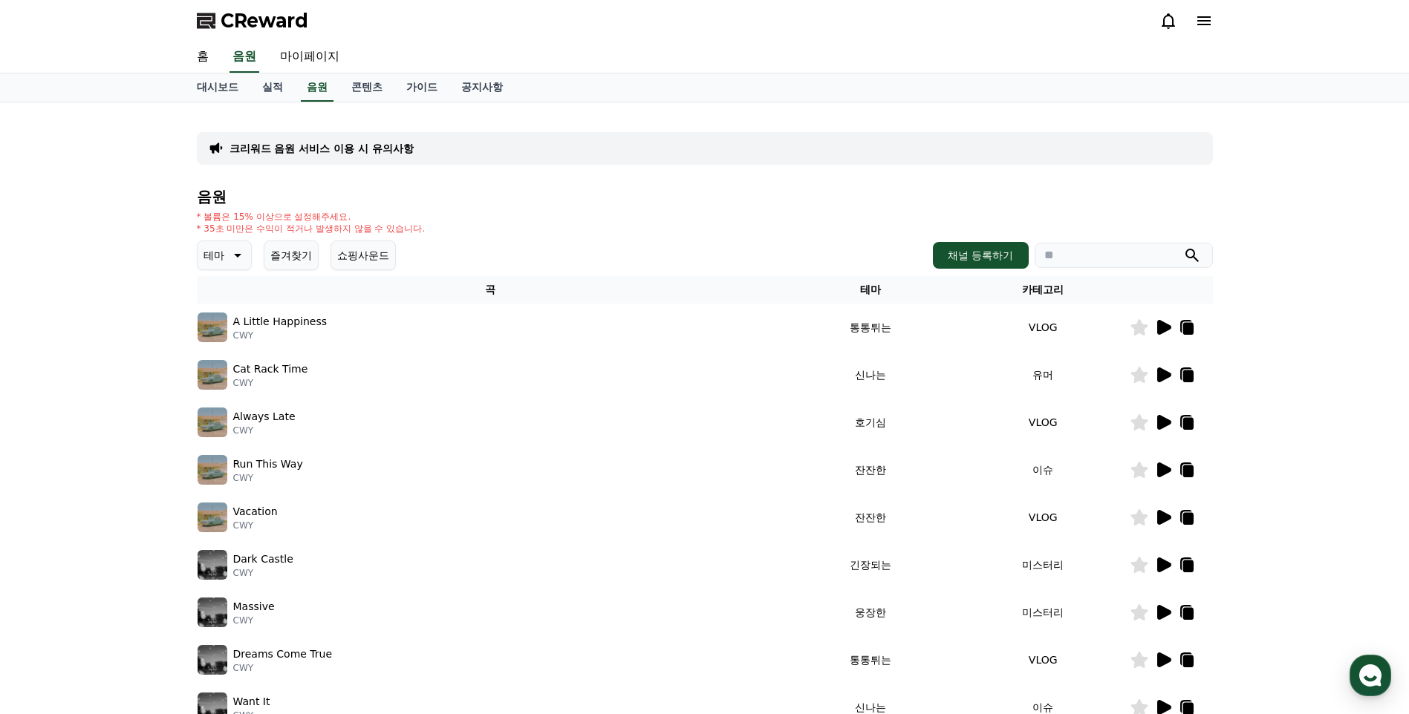
click at [1278, 178] on div "크리워드 음원 서비스 이용 시 유의사항 음원 * 볼륨은 15% 이상으로 설정해주세요. * 35초 미만은 수익이 적거나 발생하지 않을 수 있습니…" at bounding box center [704, 461] width 1409 height 718
drag, startPoint x: 1190, startPoint y: 144, endPoint x: 525, endPoint y: 101, distance: 666.0
click at [525, 101] on div "CReward 홈 음원 마이페이지 대시보드 실적 음원 콘텐츠 가이드 공지사항 크리워드 음원 서비스 이용 시 유의사항 음원 * 볼륨은 15% 이…" at bounding box center [704, 502] width 1409 height 1005
drag, startPoint x: 525, startPoint y: 101, endPoint x: 567, endPoint y: 158, distance: 71.1
click at [567, 158] on div "크리워드 음원 서비스 이용 시 유의사항" at bounding box center [705, 148] width 1016 height 33
